Goal: Book appointment/travel/reservation

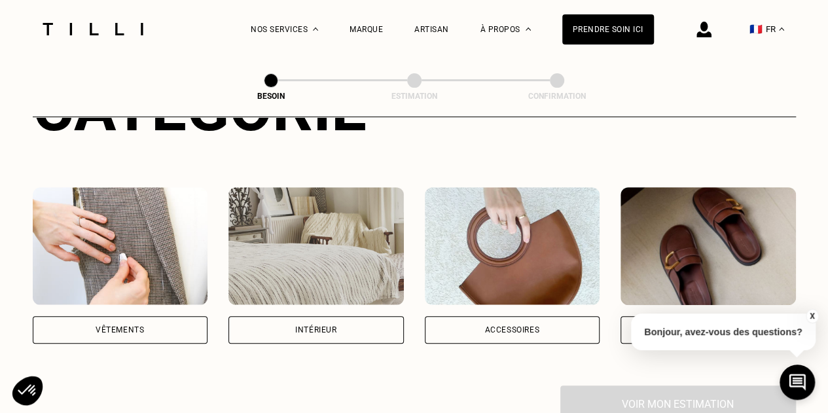
scroll to position [204, 0]
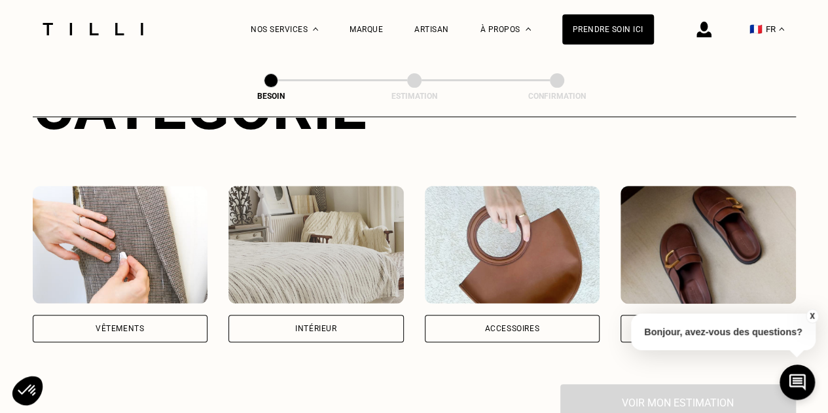
click at [144, 317] on div "Vêtements" at bounding box center [120, 328] width 175 height 27
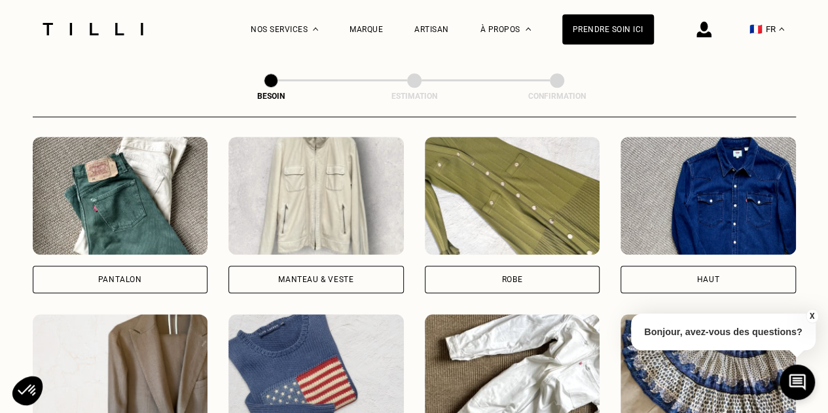
scroll to position [616, 0]
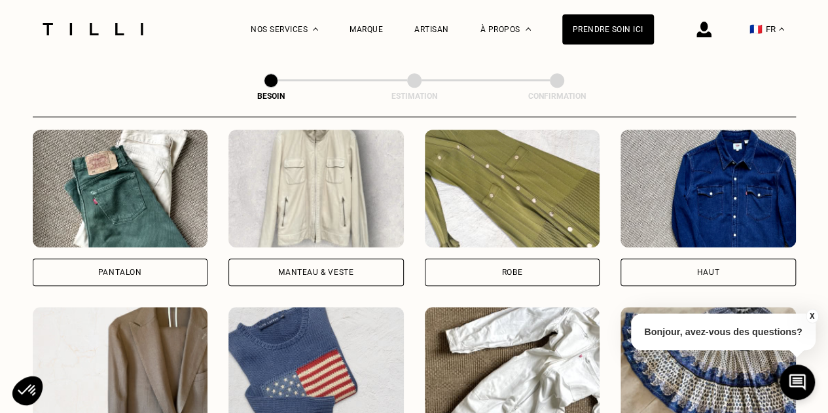
click at [140, 267] on div "Pantalon" at bounding box center [120, 271] width 175 height 27
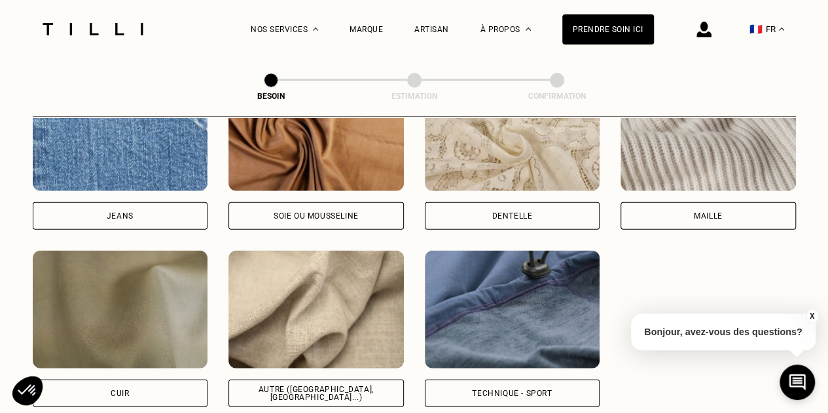
scroll to position [1468, 0]
click at [339, 385] on div "Autre ([GEOGRAPHIC_DATA], [GEOGRAPHIC_DATA]...)" at bounding box center [316, 393] width 153 height 16
select select "FR"
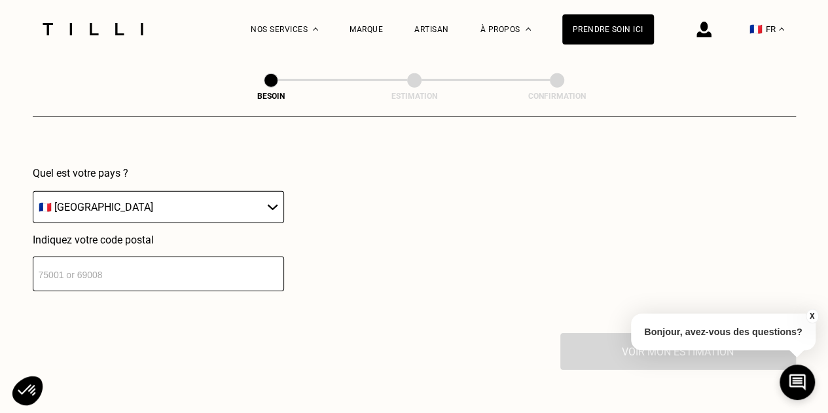
scroll to position [1936, 0]
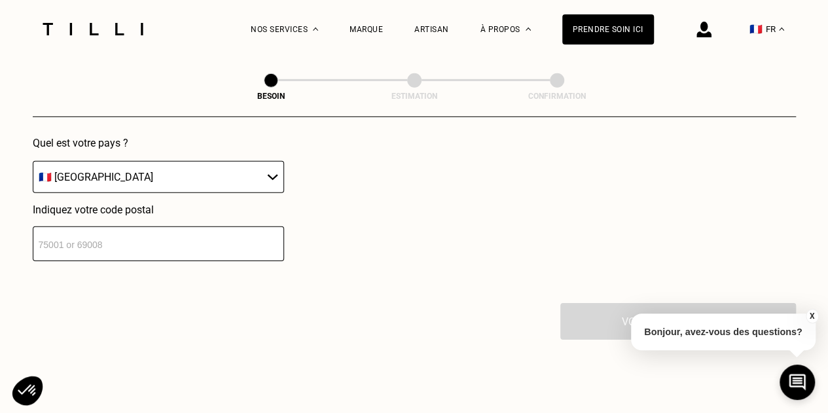
click at [168, 239] on input "number" at bounding box center [158, 243] width 251 height 35
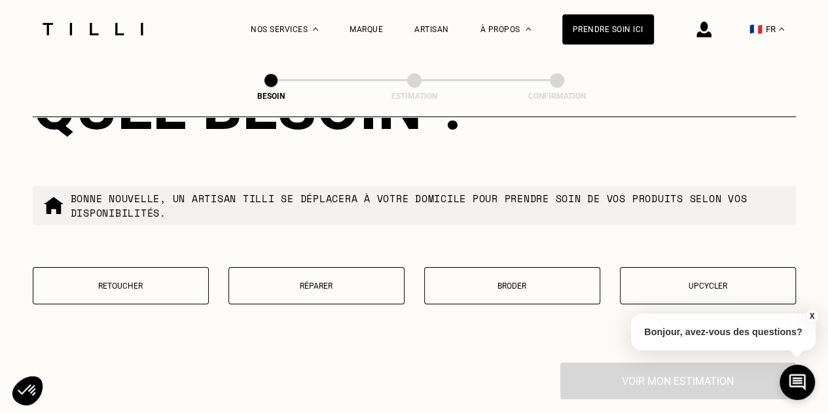
scroll to position [2233, 0]
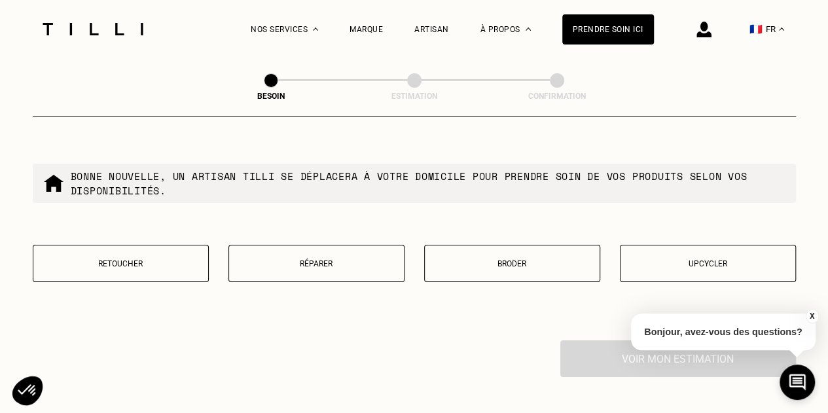
type input "92700"
click at [111, 259] on p "Retoucher" at bounding box center [121, 263] width 162 height 9
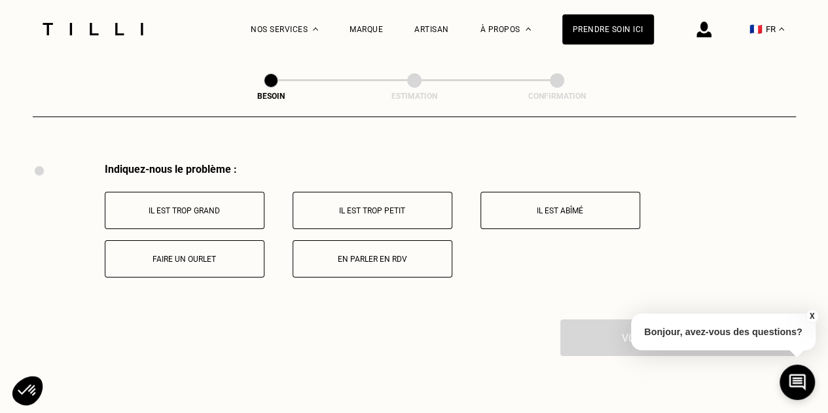
scroll to position [2419, 0]
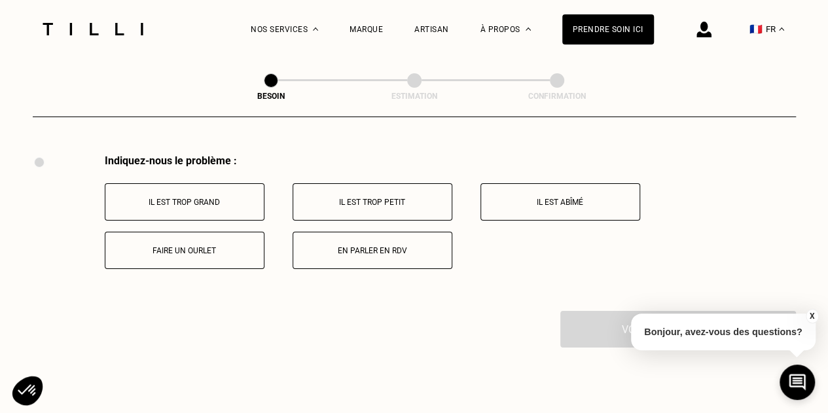
click at [185, 204] on button "Il est trop grand" at bounding box center [185, 201] width 160 height 37
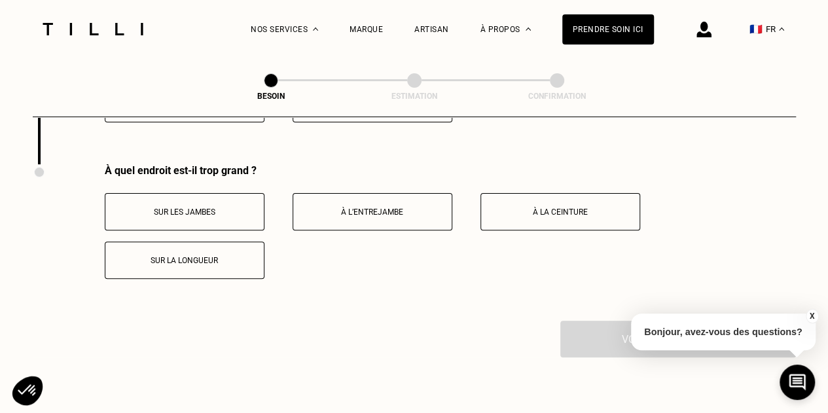
scroll to position [2575, 0]
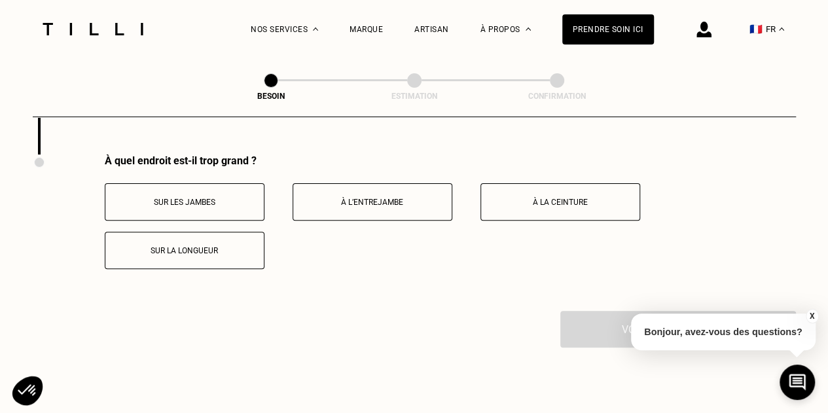
click at [572, 184] on button "À la ceinture" at bounding box center [560, 201] width 160 height 37
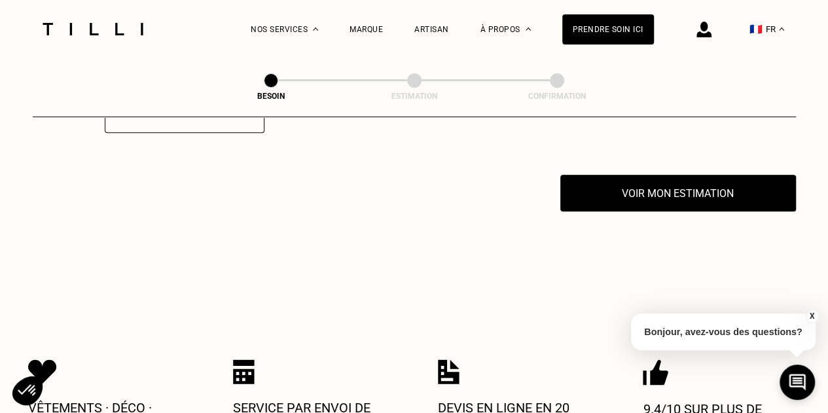
scroll to position [2707, 0]
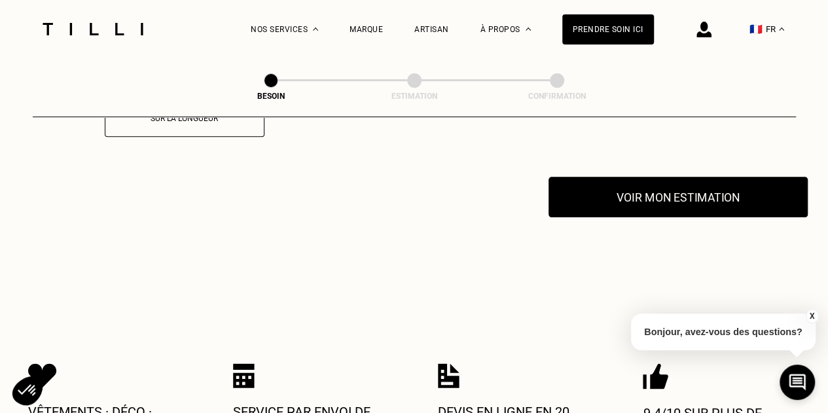
click at [641, 189] on button "Voir mon estimation" at bounding box center [677, 197] width 259 height 41
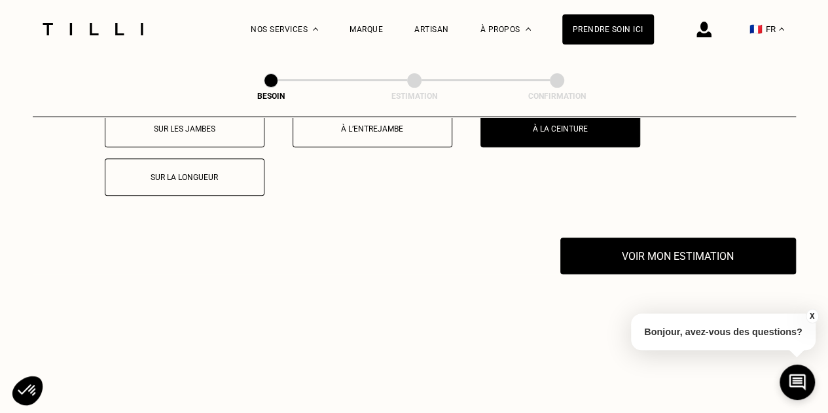
scroll to position [2677, 0]
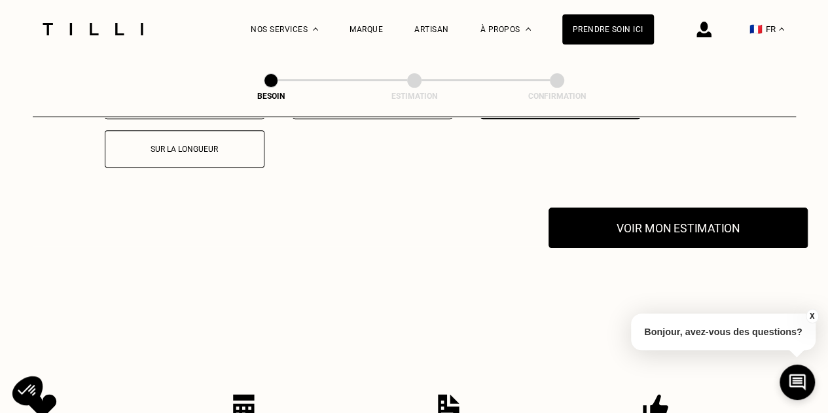
click at [671, 220] on button "Voir mon estimation" at bounding box center [677, 227] width 259 height 41
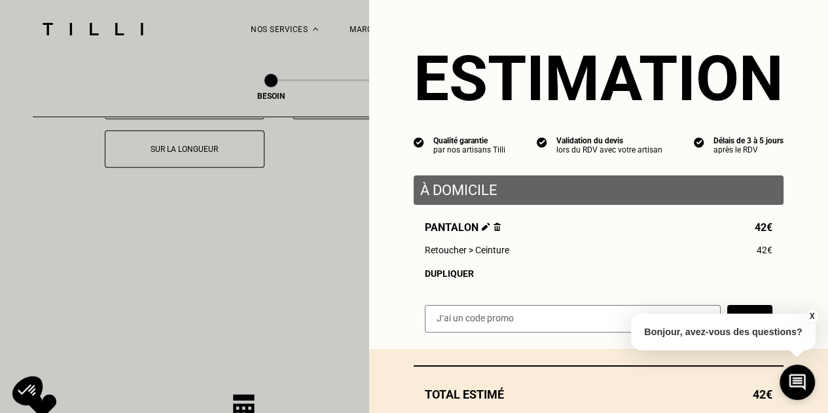
click at [813, 316] on button "X" at bounding box center [811, 316] width 13 height 14
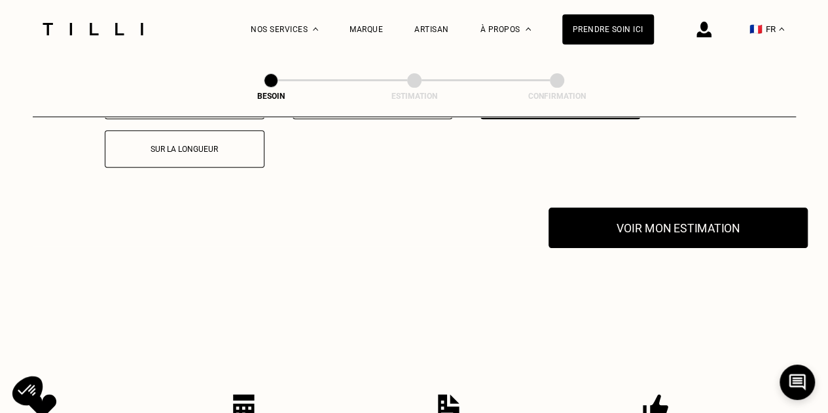
click at [649, 222] on button "Voir mon estimation" at bounding box center [677, 227] width 259 height 41
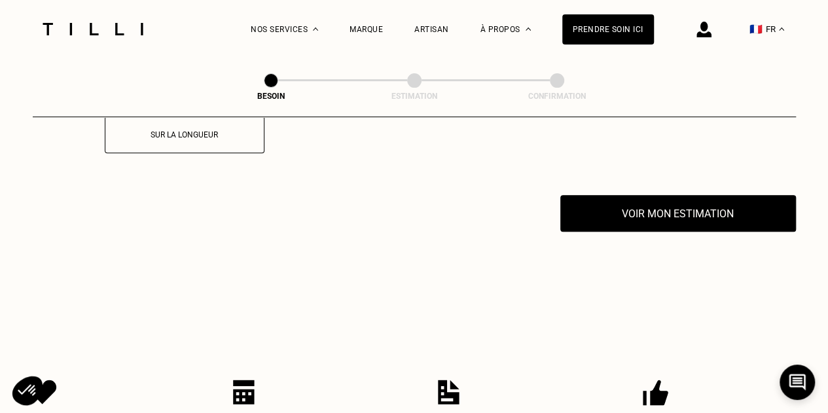
scroll to position [2646, 0]
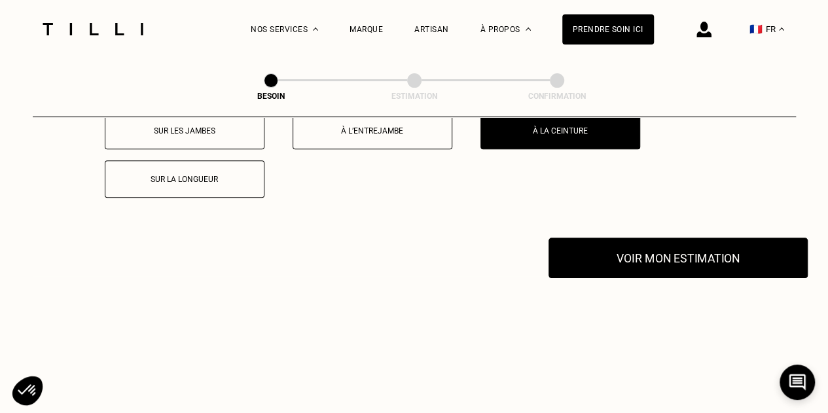
click at [679, 255] on button "Voir mon estimation" at bounding box center [677, 258] width 259 height 41
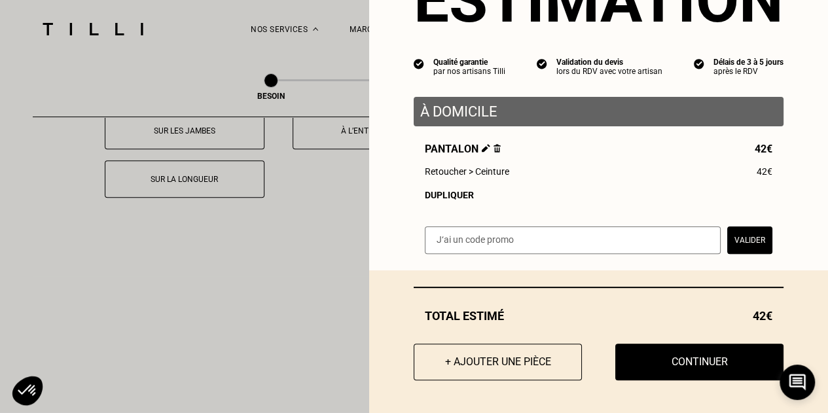
scroll to position [82, 0]
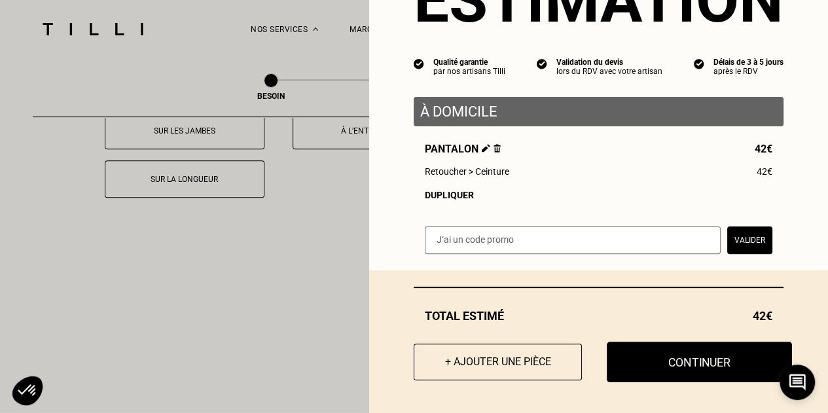
click at [680, 365] on button "Continuer" at bounding box center [699, 362] width 185 height 41
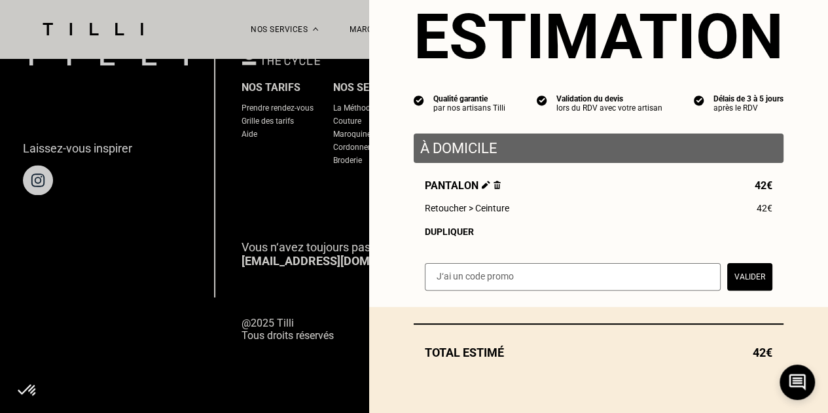
scroll to position [913, 0]
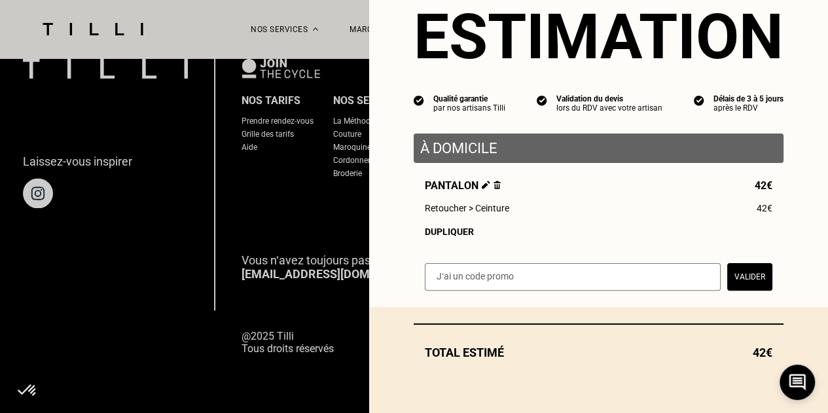
scroll to position [46, 0]
select select "FR"
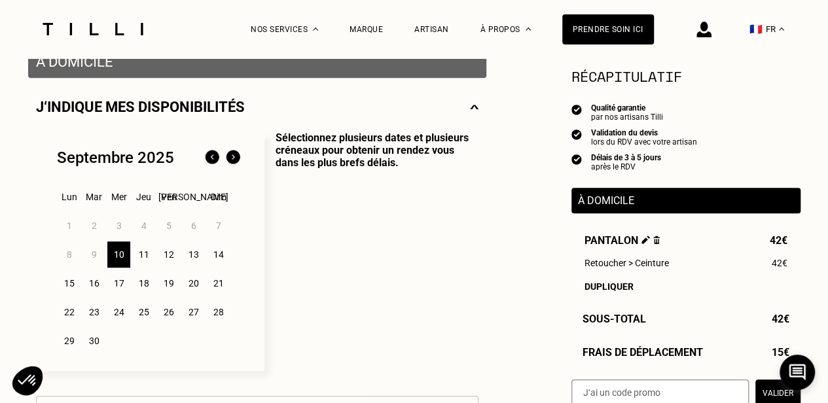
scroll to position [277, 0]
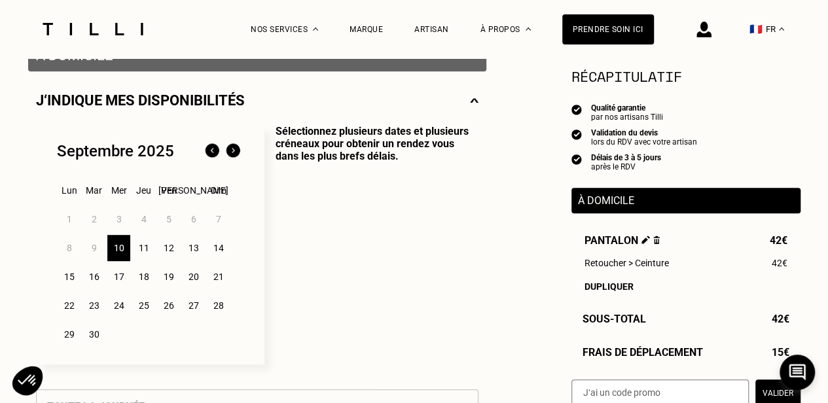
click at [218, 250] on div "14" at bounding box center [218, 248] width 23 height 26
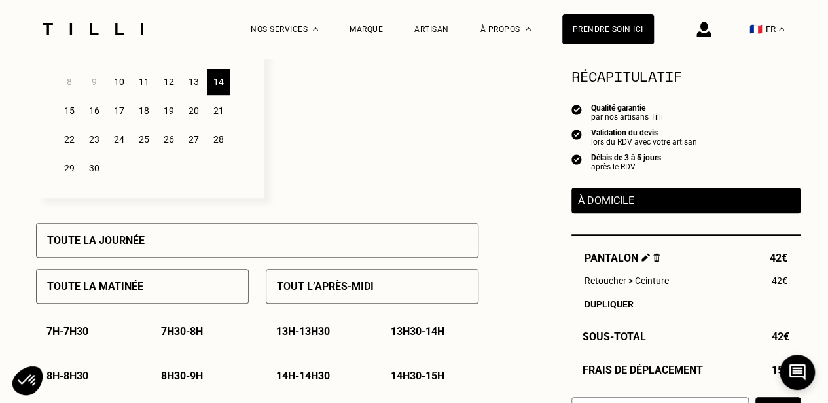
scroll to position [447, 0]
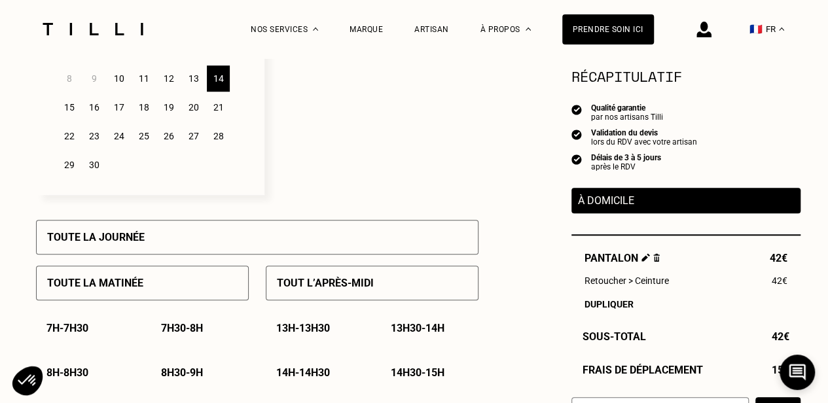
drag, startPoint x: 827, startPoint y: 103, endPoint x: 823, endPoint y: 120, distance: 17.3
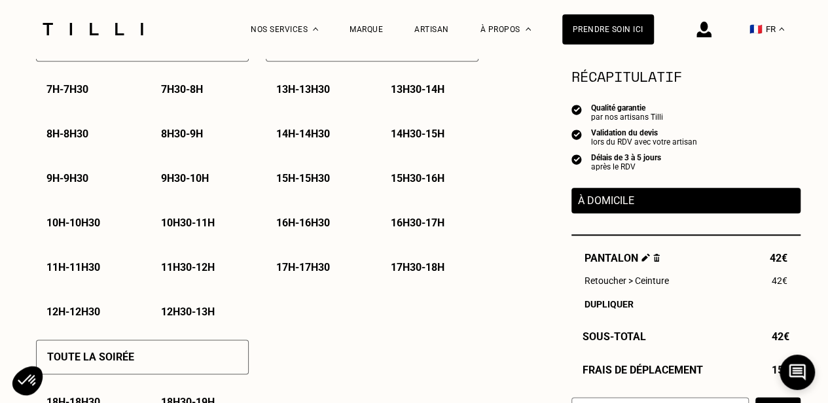
scroll to position [683, 0]
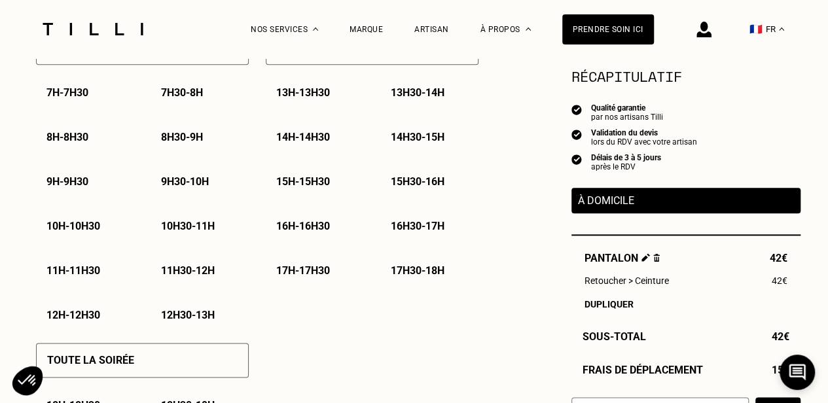
click at [423, 272] on p "17h30 - 18h" at bounding box center [418, 270] width 54 height 12
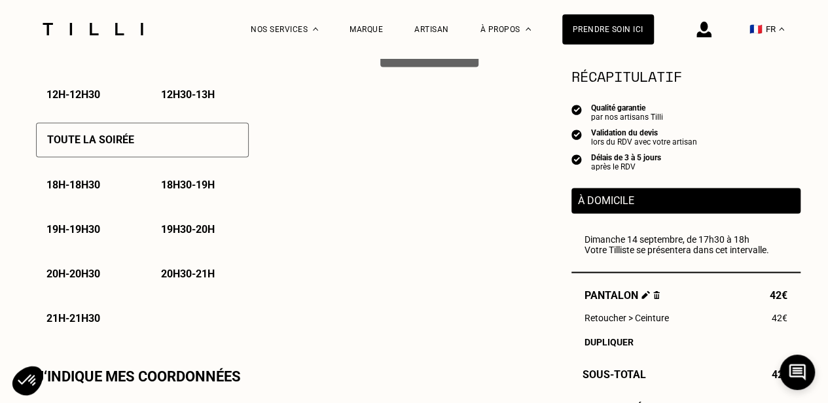
scroll to position [771, 0]
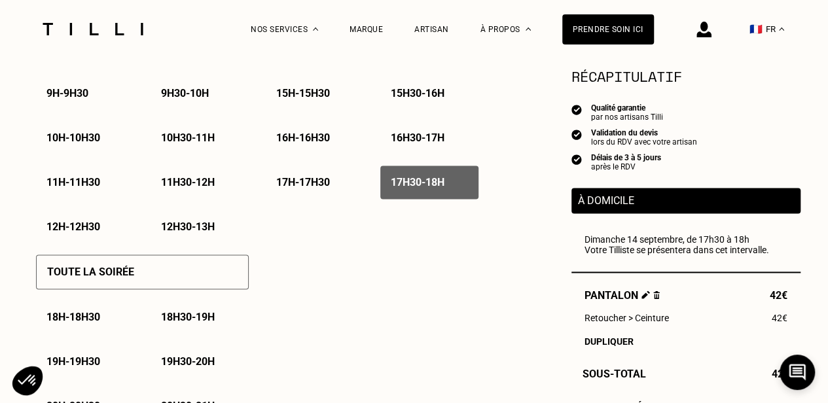
click at [444, 188] on p "17h30 - 18h" at bounding box center [418, 182] width 54 height 12
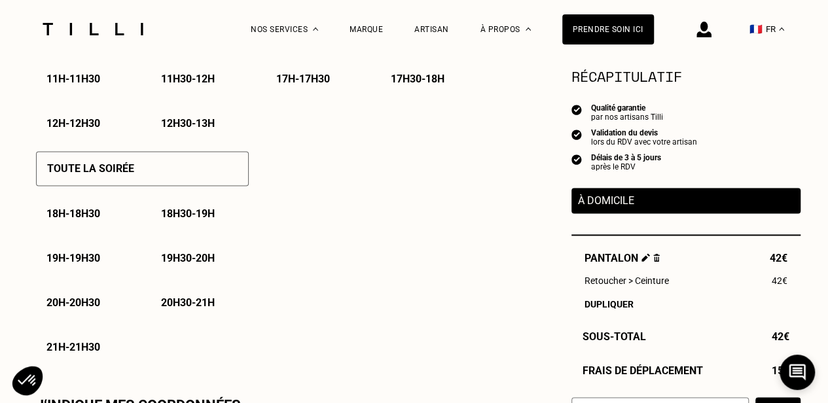
scroll to position [953, 0]
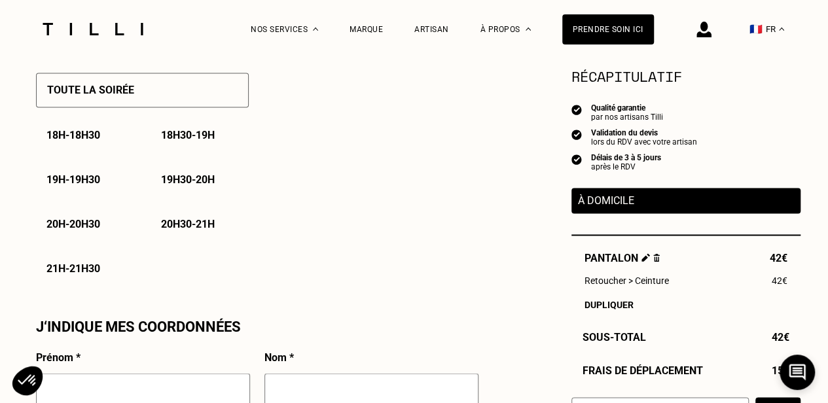
click at [67, 141] on p "18h - 18h30" at bounding box center [73, 135] width 54 height 12
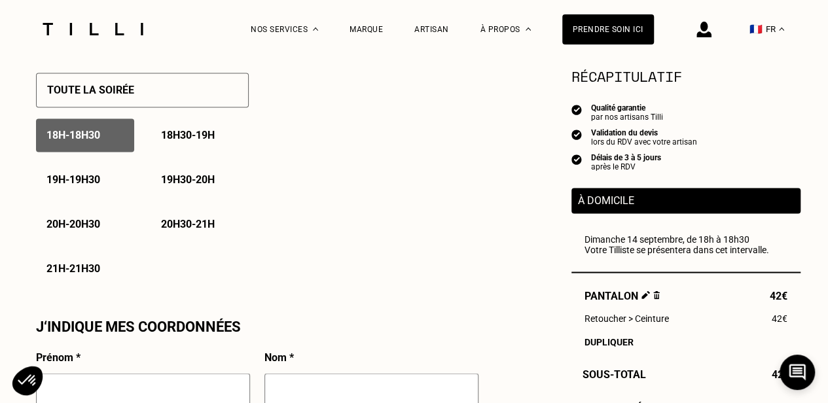
click at [187, 134] on p "18h30 - 19h" at bounding box center [188, 135] width 54 height 12
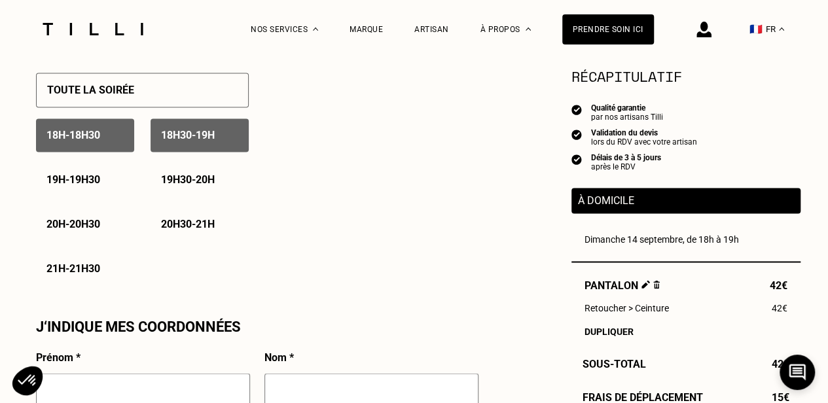
click at [97, 183] on p "19h - 19h30" at bounding box center [73, 179] width 54 height 12
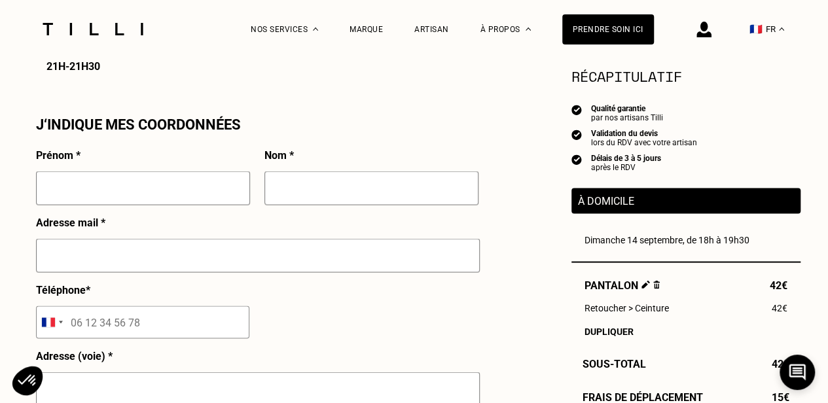
scroll to position [1182, 0]
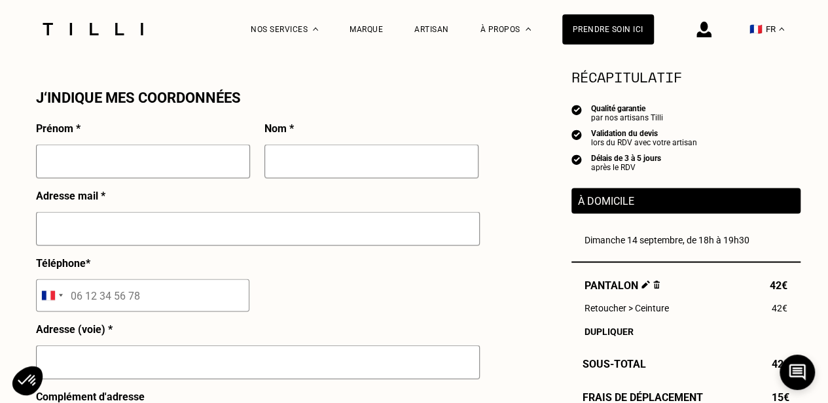
click at [219, 160] on input "text" at bounding box center [143, 161] width 214 height 34
type input "[PERSON_NAME]"
type input "[PERSON_NAME][EMAIL_ADDRESS][PERSON_NAME][DOMAIN_NAME]"
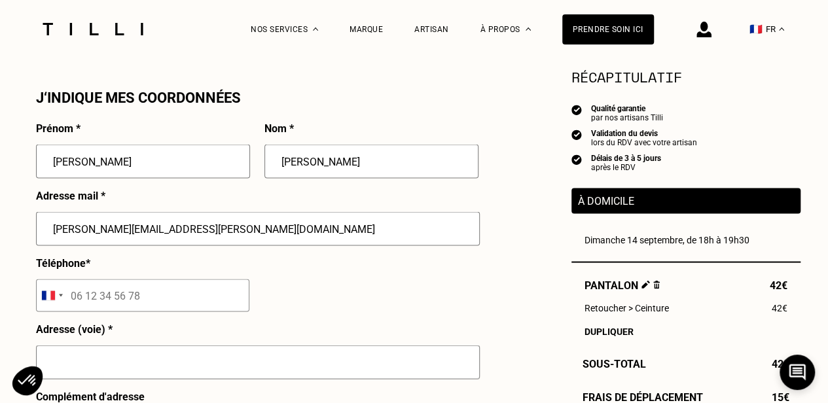
type input "06 82 30 59 70"
type input "[STREET_ADDRESS][PERSON_NAME]"
type input "COLOMBES"
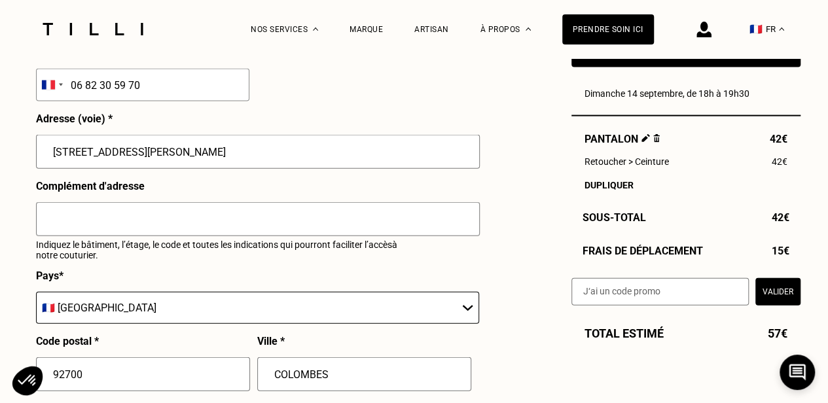
scroll to position [1389, 0]
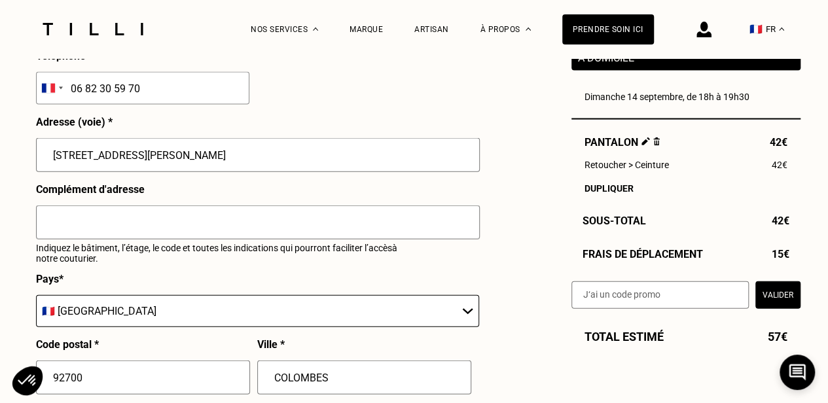
click at [289, 161] on input "[STREET_ADDRESS][PERSON_NAME]" at bounding box center [258, 155] width 444 height 34
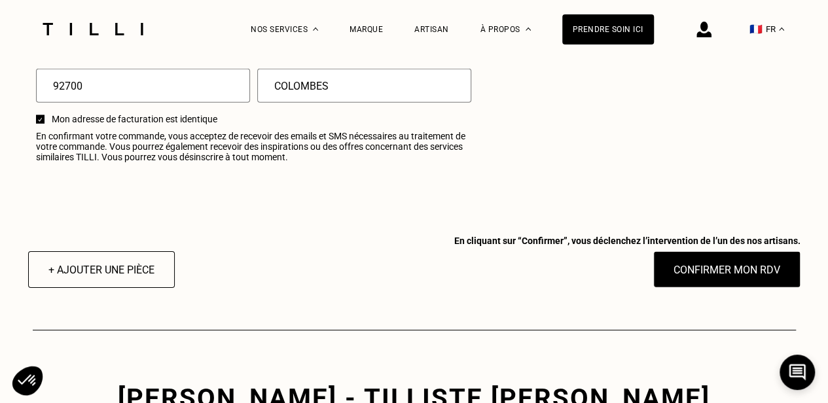
scroll to position [1693, 0]
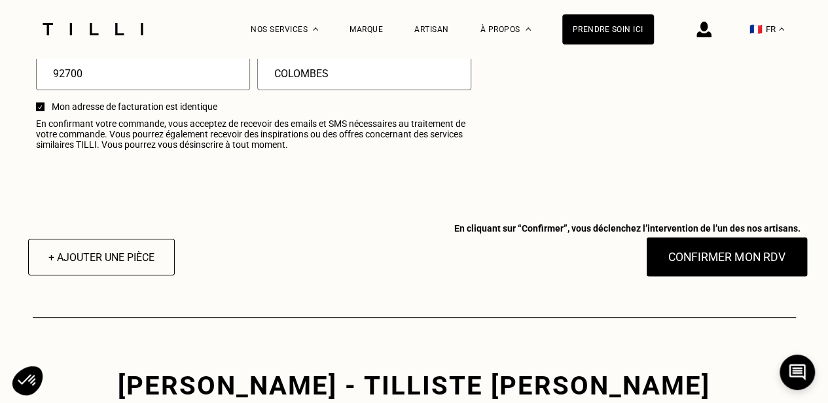
type input "[STREET_ADDRESS][PERSON_NAME]"
click at [703, 267] on button "Confirmer mon RDV" at bounding box center [726, 257] width 162 height 41
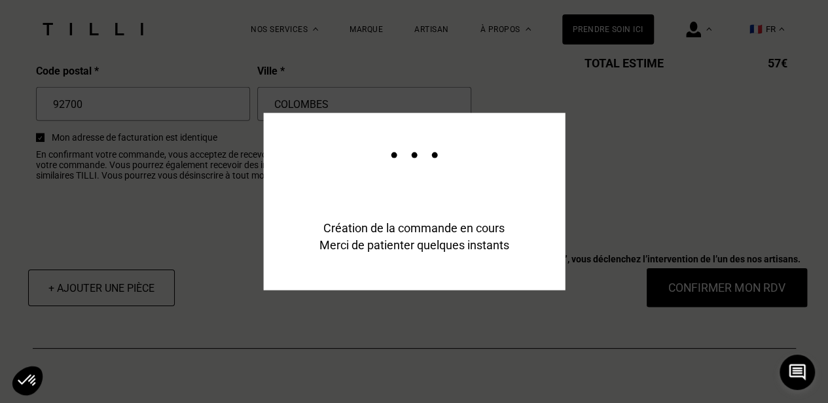
scroll to position [1724, 0]
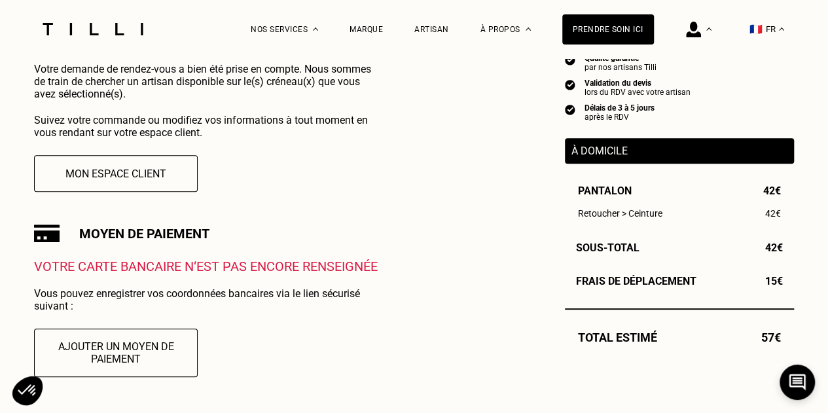
scroll to position [257, 0]
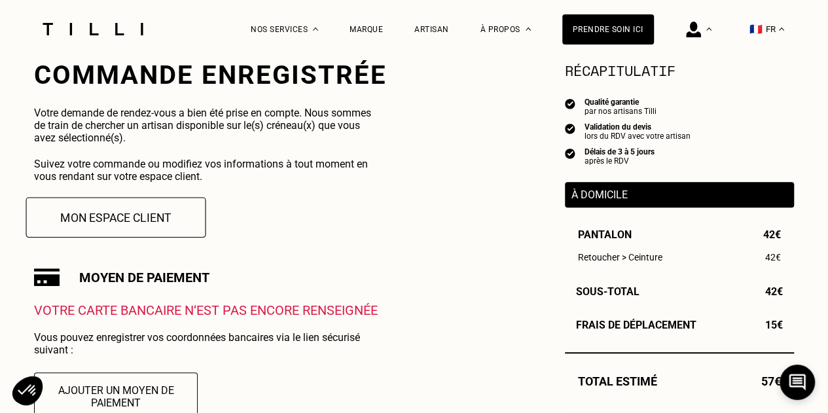
click at [151, 234] on button "Mon espace client" at bounding box center [116, 217] width 180 height 41
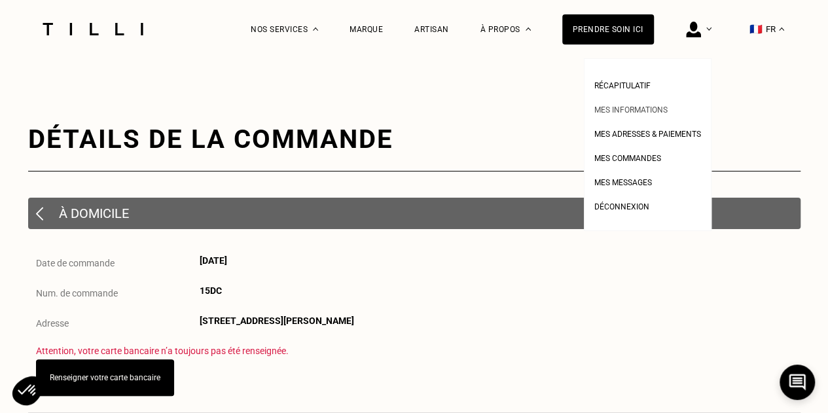
click at [652, 111] on span "Mes informations" at bounding box center [630, 109] width 73 height 9
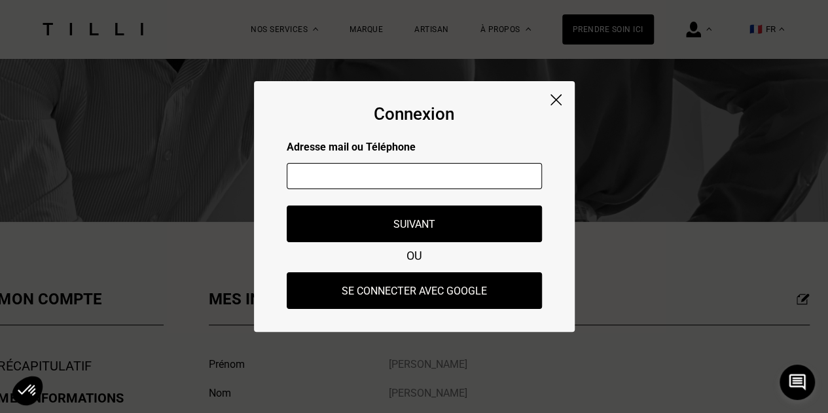
click at [558, 99] on img at bounding box center [555, 99] width 11 height 11
